Goal: Information Seeking & Learning: Check status

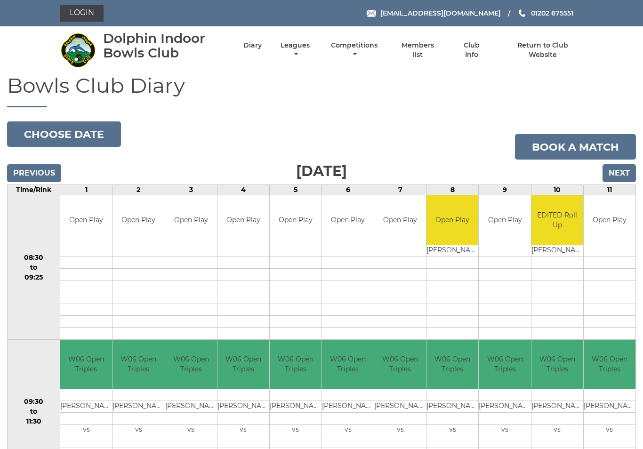
click at [331, 45] on li "Competitions Club competitions - Winter 2025/2026 Club competitions - Summer 20…" at bounding box center [346, 50] width 68 height 28
click at [312, 49] on link "Leagues" at bounding box center [295, 50] width 34 height 18
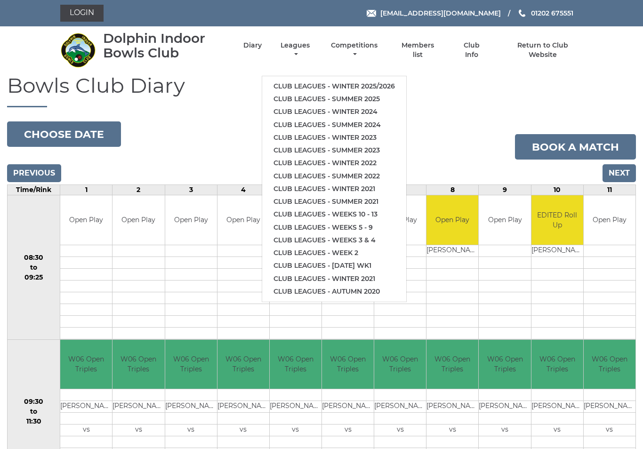
click at [393, 83] on link "Club leagues - Winter 2025/2026" at bounding box center [334, 86] width 144 height 13
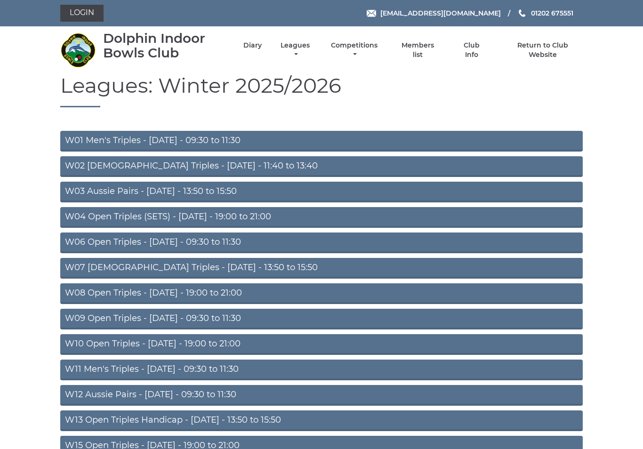
click at [197, 139] on link "W01 Men's Triples - [DATE] - 09:30 to 11:30" at bounding box center [321, 141] width 523 height 21
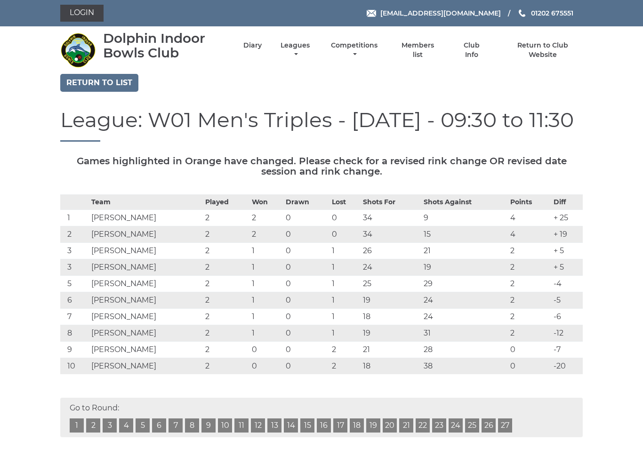
click at [134, 234] on td "John KINGDON" at bounding box center [146, 235] width 114 height 16
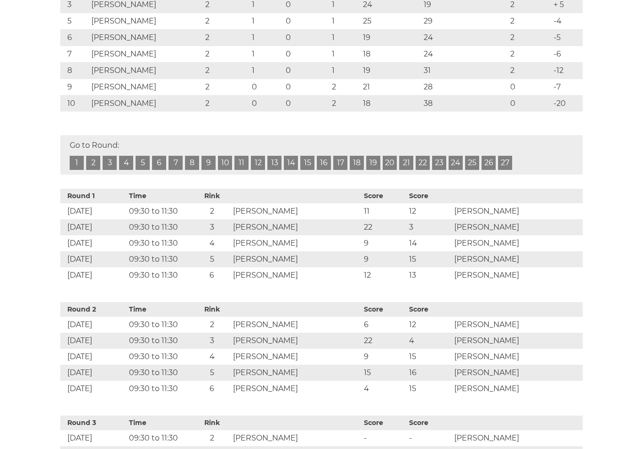
scroll to position [299, 0]
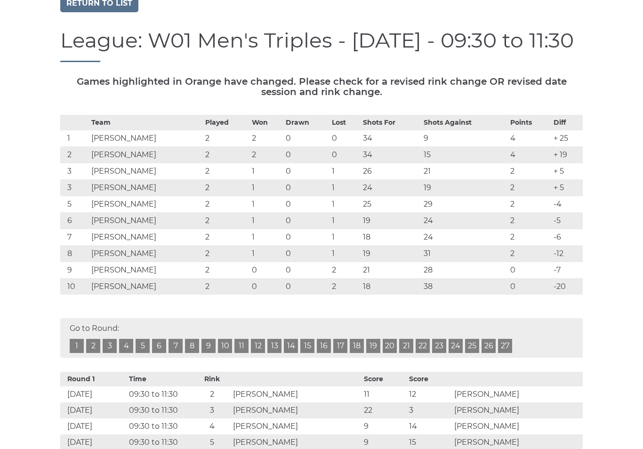
scroll to position [0, 0]
